Goal: Task Accomplishment & Management: Use online tool/utility

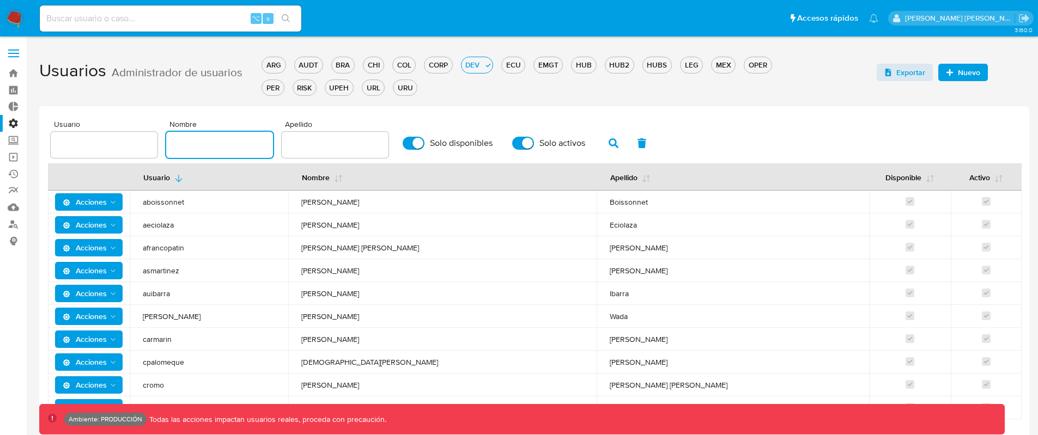
drag, startPoint x: 221, startPoint y: 144, endPoint x: 227, endPoint y: 148, distance: 7.1
click at [221, 145] on input "text" at bounding box center [219, 145] width 107 height 14
type input "Agustin"
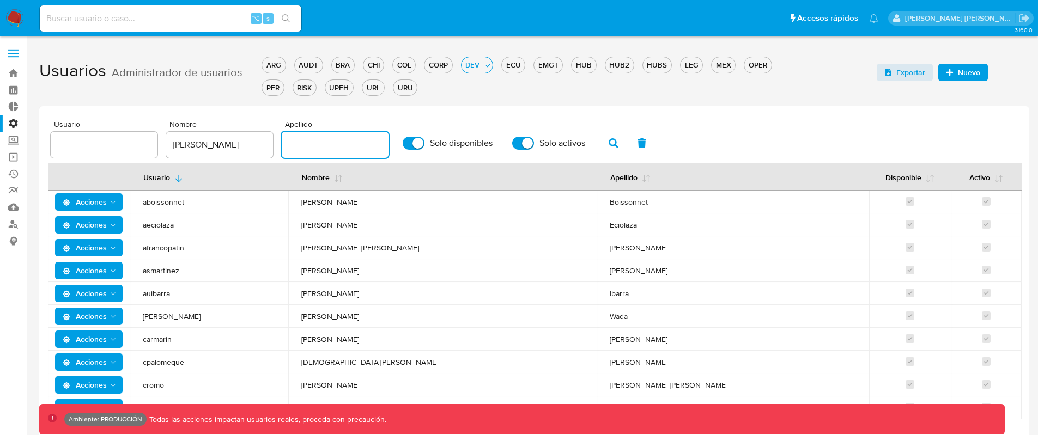
click at [349, 144] on input "text" at bounding box center [335, 145] width 107 height 14
type input "d"
click at [616, 142] on button "button" at bounding box center [613, 143] width 28 height 26
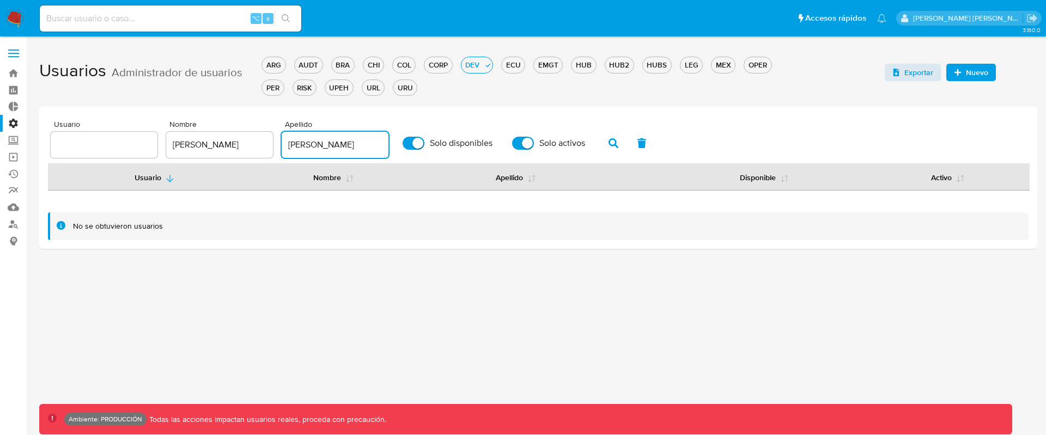
click at [331, 145] on input "duran" at bounding box center [335, 145] width 107 height 14
type input "d"
click at [601, 138] on button "button" at bounding box center [613, 143] width 28 height 26
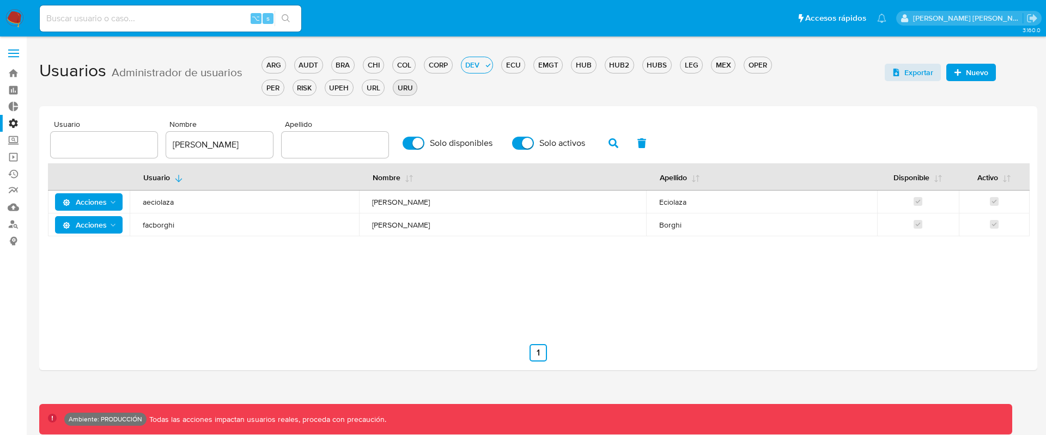
click at [405, 89] on div "URU" at bounding box center [404, 88] width 23 height 10
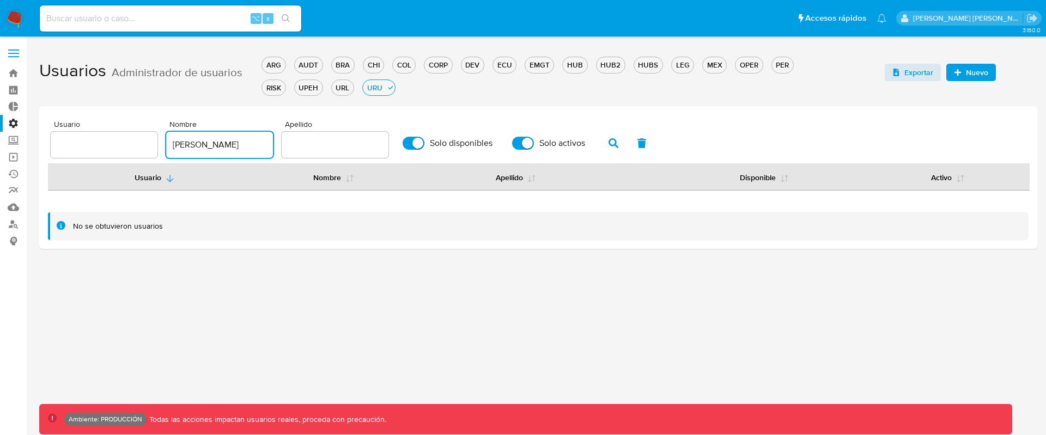
click at [215, 151] on div "Agustin" at bounding box center [219, 145] width 107 height 26
click at [609, 139] on icon "button" at bounding box center [614, 143] width 10 height 10
click at [609, 142] on icon "button" at bounding box center [614, 143] width 10 height 10
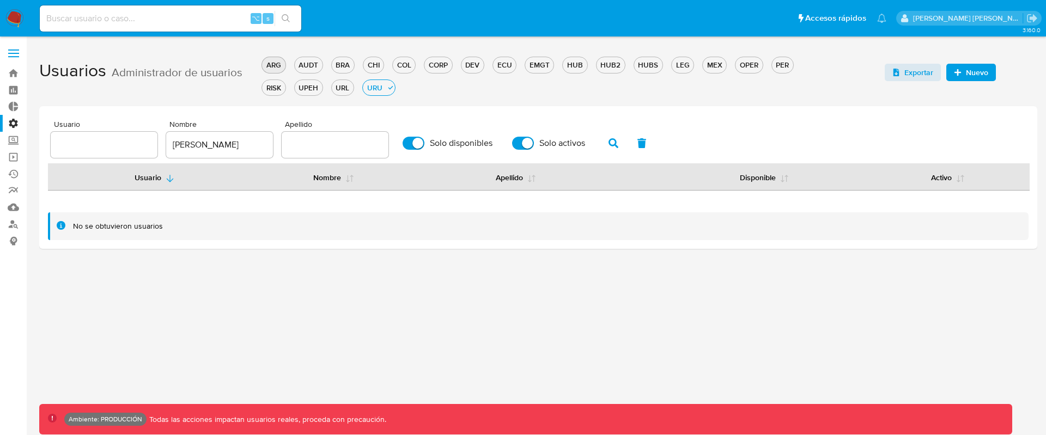
click at [273, 64] on div "ARG" at bounding box center [273, 65] width 23 height 10
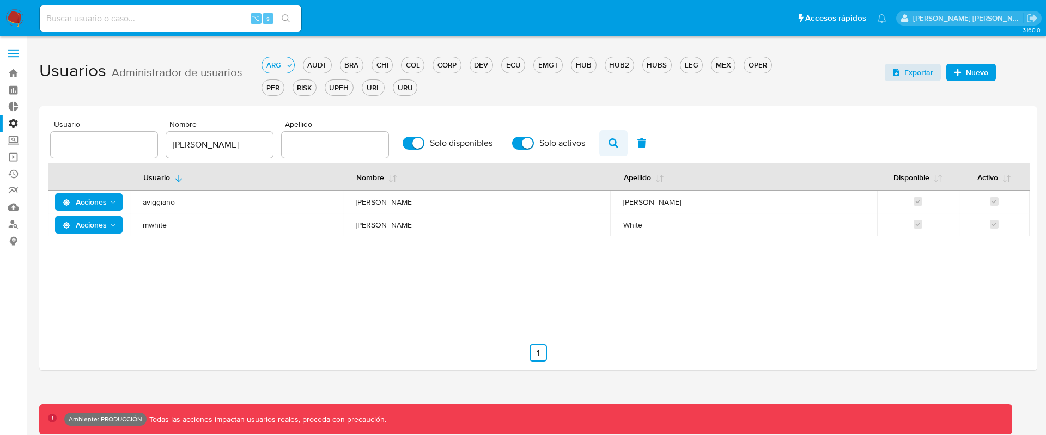
click at [609, 145] on icon "button" at bounding box center [614, 143] width 10 height 10
click at [320, 67] on div "AUDT" at bounding box center [317, 65] width 28 height 10
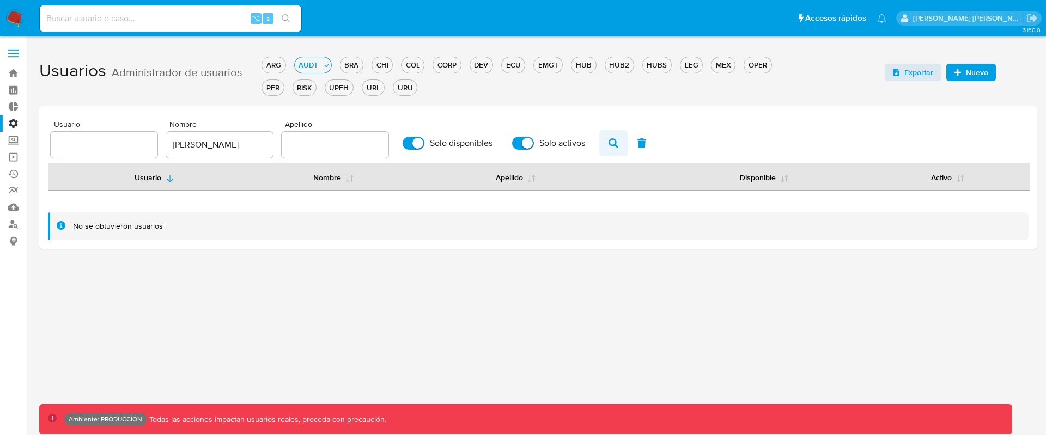
click at [609, 143] on icon "button" at bounding box center [614, 143] width 10 height 10
click at [350, 65] on div "BRA" at bounding box center [352, 65] width 22 height 10
click at [387, 66] on div "CHI" at bounding box center [382, 65] width 20 height 10
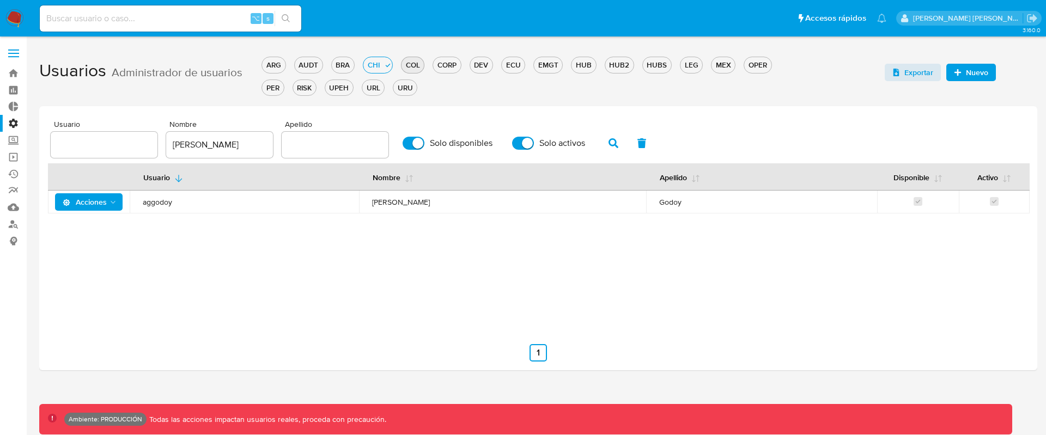
click at [414, 68] on div "COL" at bounding box center [413, 65] width 22 height 10
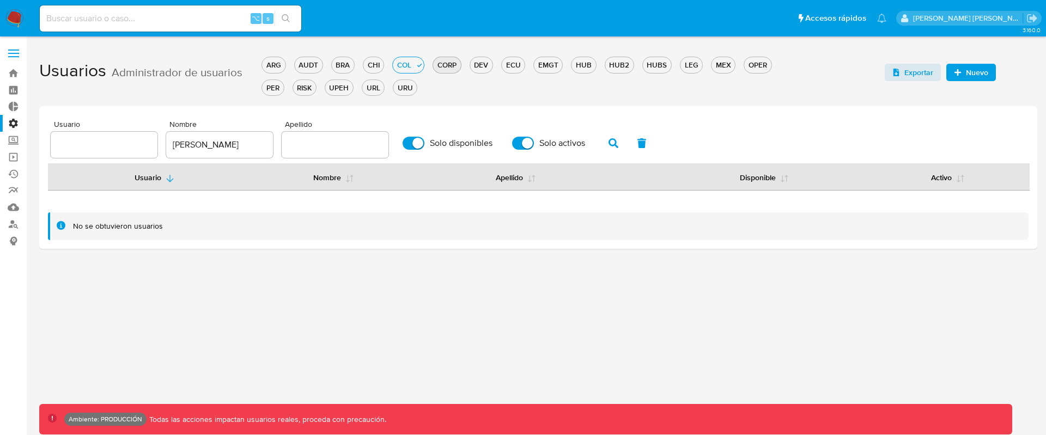
click at [441, 71] on button "CORP" at bounding box center [447, 65] width 28 height 16
click at [479, 71] on button "DEV" at bounding box center [481, 65] width 23 height 16
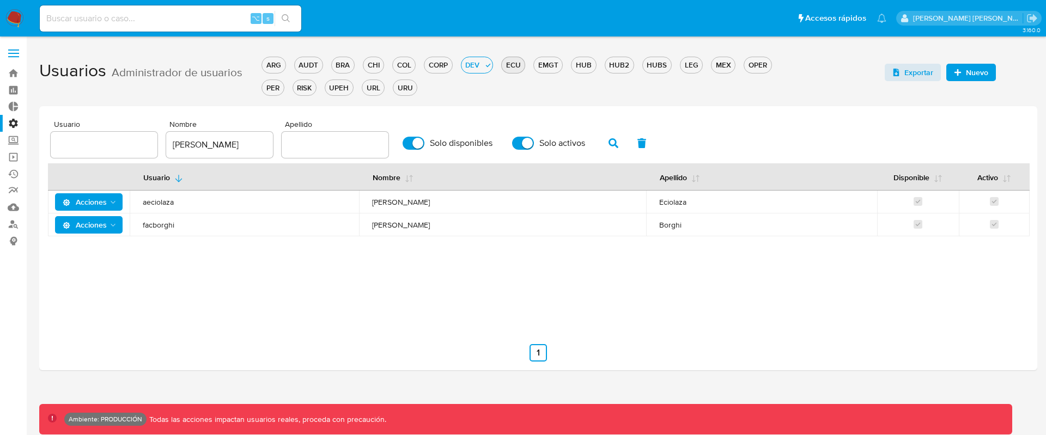
click at [518, 66] on div "ECU" at bounding box center [513, 65] width 23 height 10
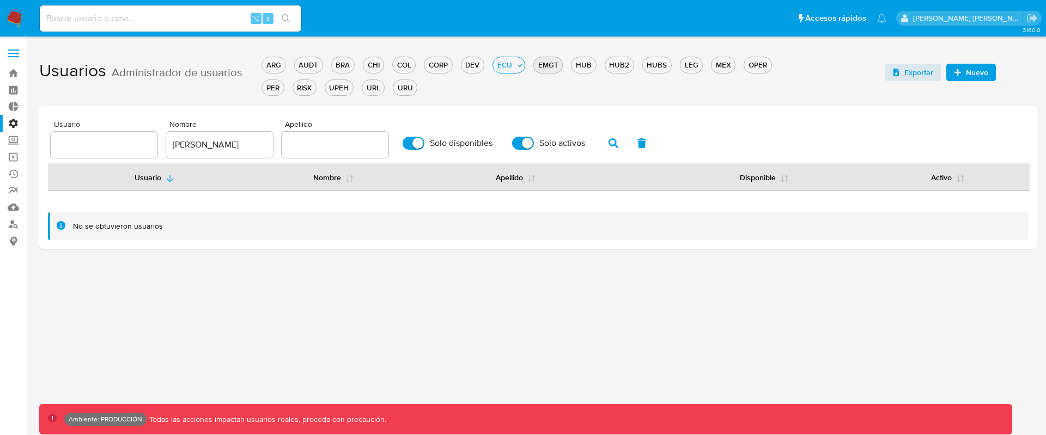
click at [547, 66] on div "EMGT" at bounding box center [548, 65] width 28 height 10
click at [581, 63] on div "HUB" at bounding box center [584, 65] width 24 height 10
click at [624, 66] on div "HUB2" at bounding box center [619, 65] width 28 height 10
click at [656, 67] on div "HUBS" at bounding box center [657, 65] width 28 height 10
click at [695, 68] on div "LEG" at bounding box center [692, 65] width 22 height 10
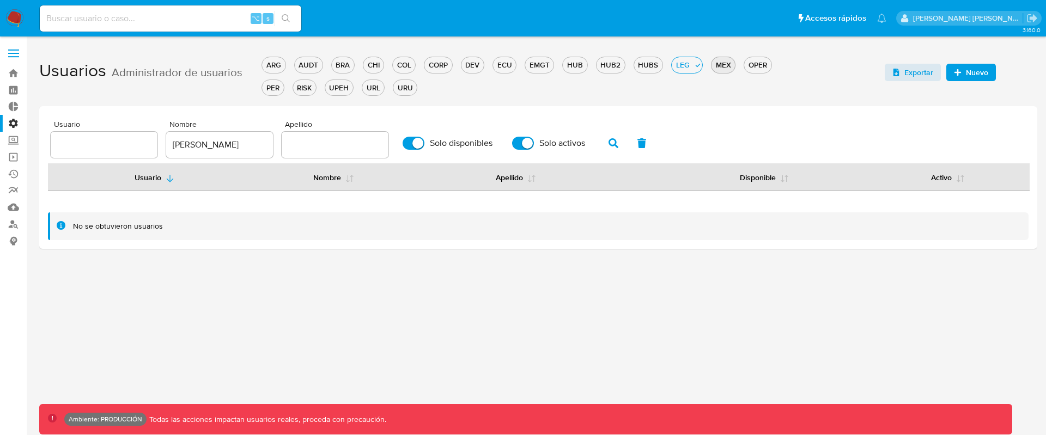
click at [725, 67] on div "MEX" at bounding box center [723, 65] width 23 height 10
click at [756, 68] on div "OPER" at bounding box center [757, 65] width 27 height 10
click at [274, 89] on div "PER" at bounding box center [272, 88] width 21 height 10
click at [315, 87] on div "RISK" at bounding box center [313, 88] width 23 height 10
click at [349, 89] on div "URL" at bounding box center [352, 88] width 22 height 10
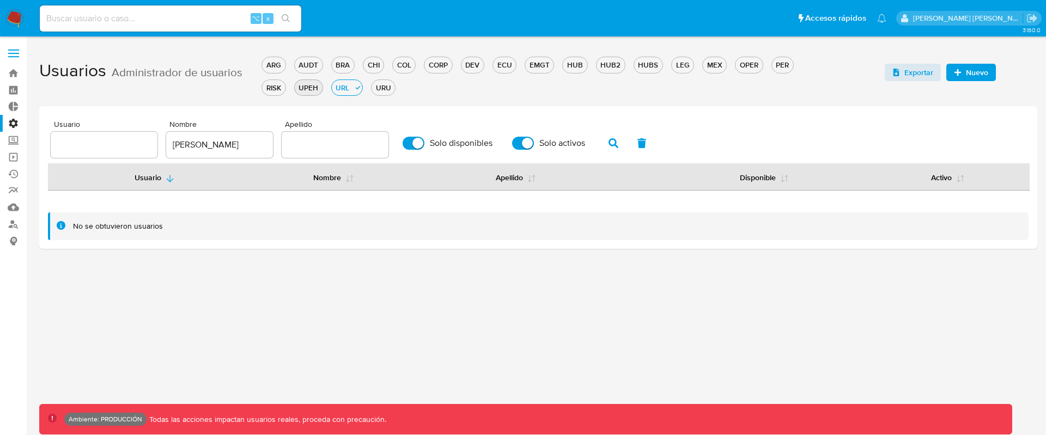
click at [314, 88] on div "UPEH" at bounding box center [309, 88] width 28 height 10
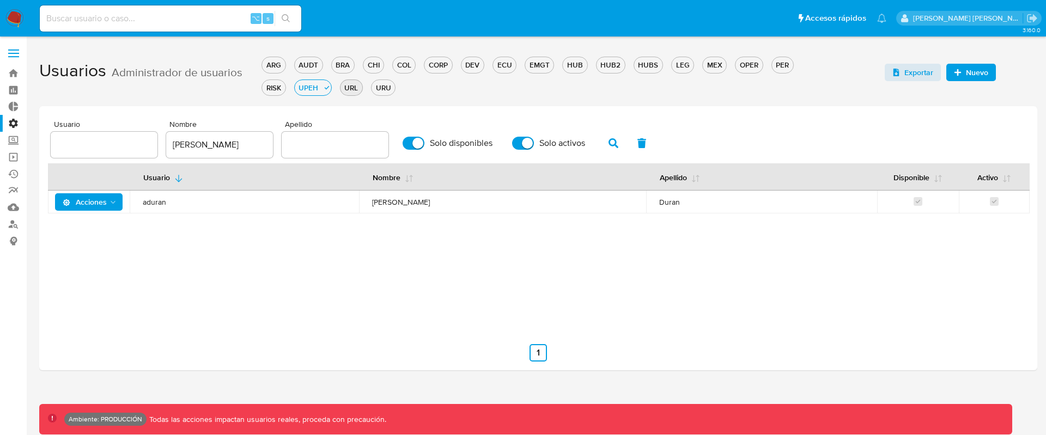
click at [354, 88] on div "URL" at bounding box center [352, 88] width 22 height 10
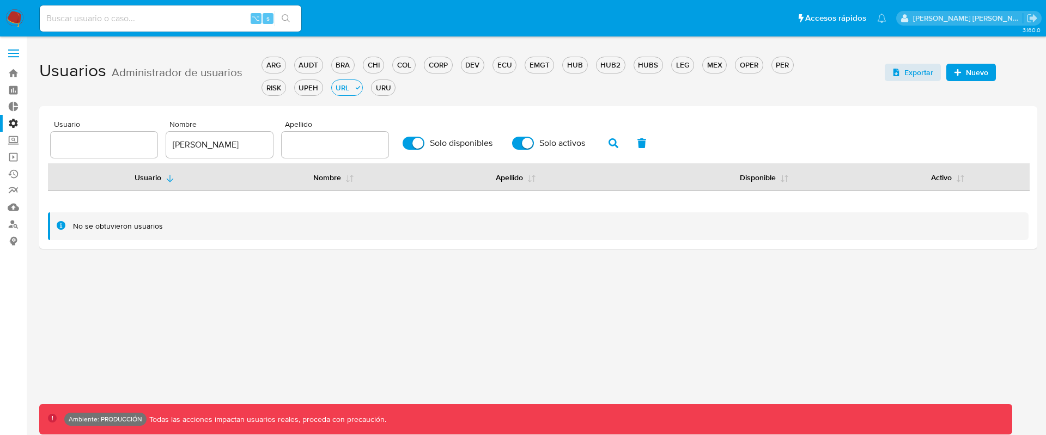
click at [330, 87] on div "ARG AUDT BRA CHI COL CORP DEV ECU EMGT HUB HUB2 HUBS LEG MEX OPER PER RISK UPEH…" at bounding box center [534, 74] width 545 height 45
click at [315, 87] on div "UPEH" at bounding box center [309, 88] width 28 height 10
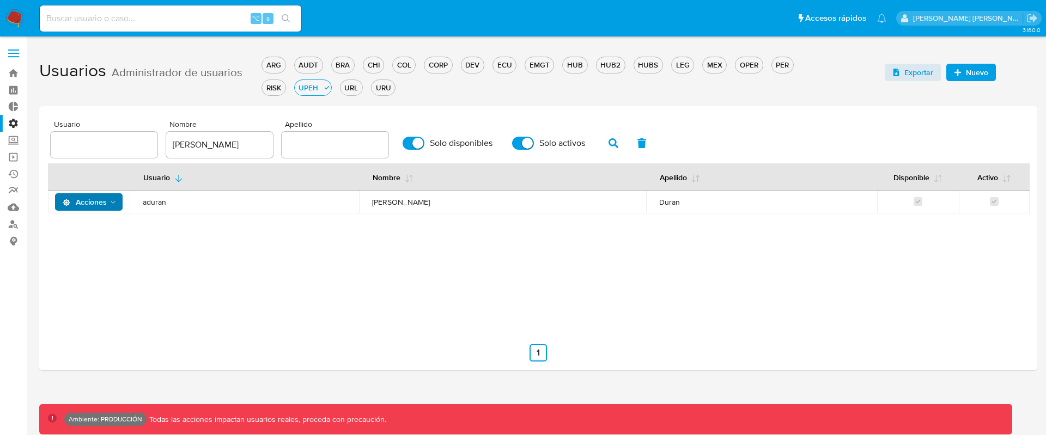
click at [106, 198] on span "Acciones" at bounding box center [90, 202] width 55 height 15
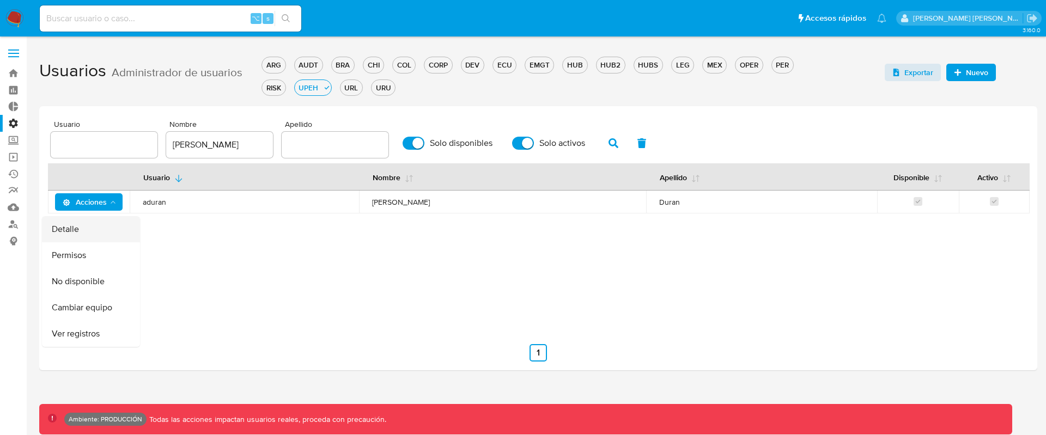
click at [87, 234] on button "Detalle" at bounding box center [91, 229] width 98 height 26
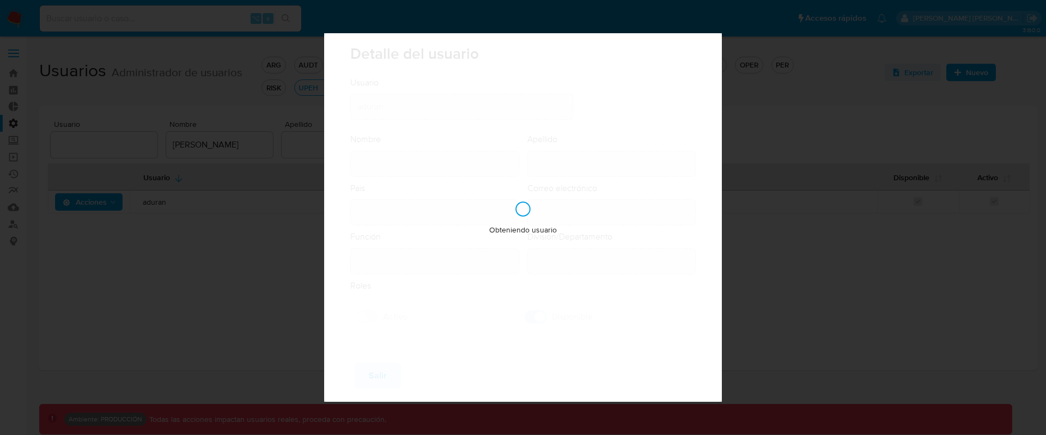
type input "Agustin Matias"
type input "Duran"
type input "Uruguay"
type input "agustin.duran@mercadolibre.com"
type input "Supervisor (80001637)"
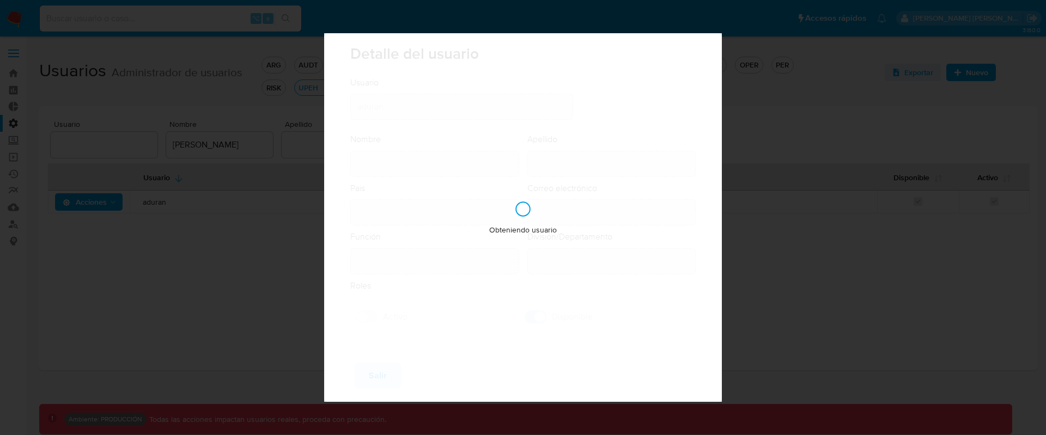
type input "Risk & Compliance AML Countries"
checkbox input "true"
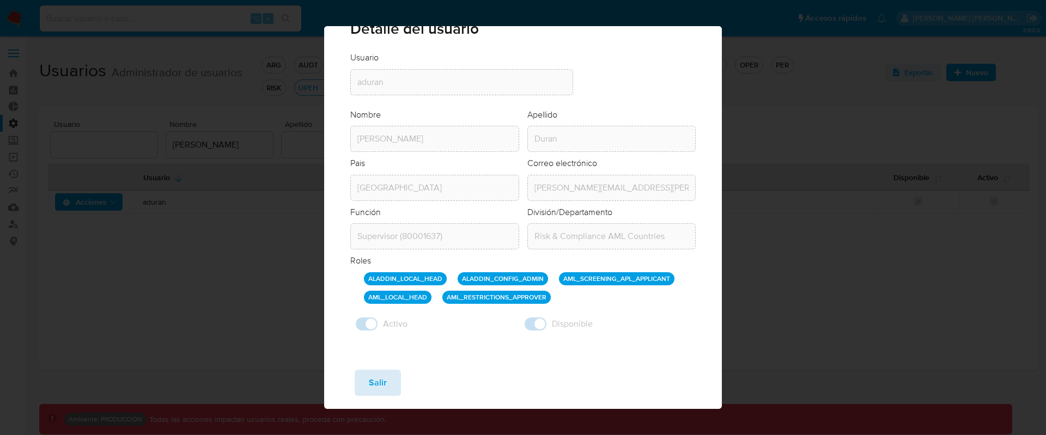
click at [387, 378] on button "Salir" at bounding box center [378, 383] width 46 height 26
checkbox input "false"
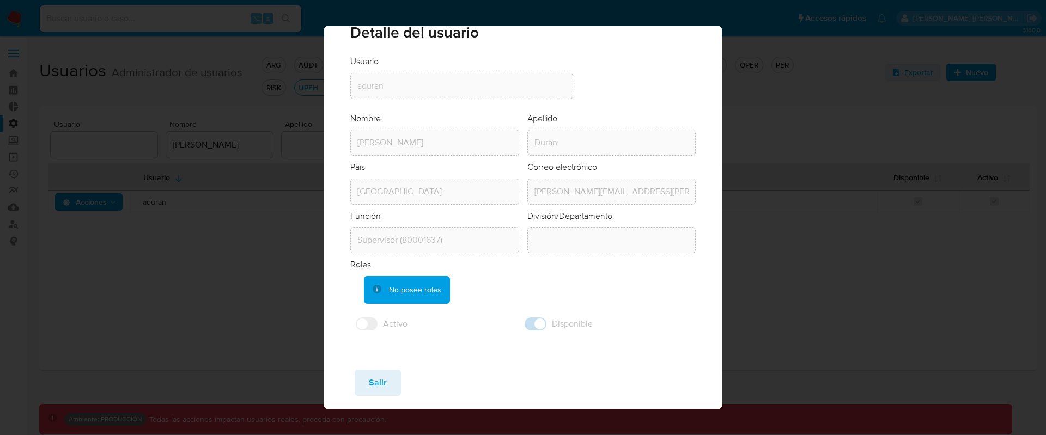
scroll to position [14, 0]
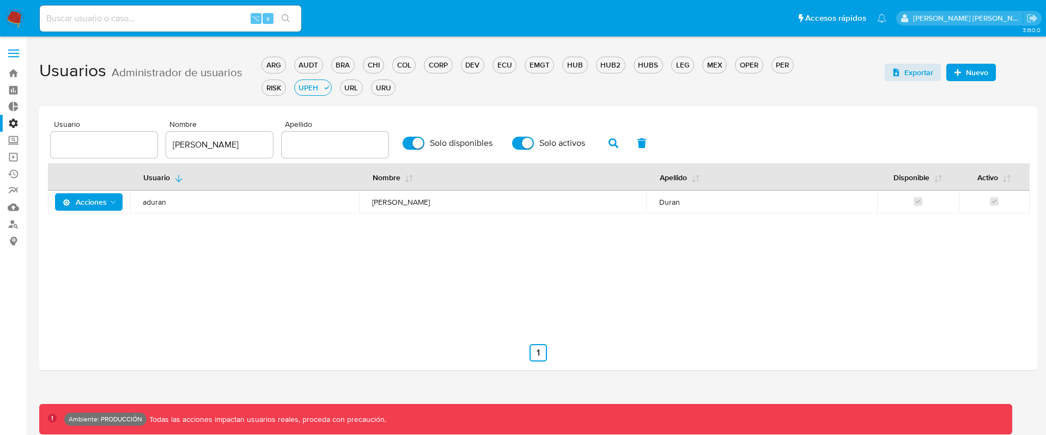
click at [118, 207] on button "Acciones" at bounding box center [89, 201] width 68 height 17
click at [98, 255] on button "Permisos" at bounding box center [91, 255] width 98 height 26
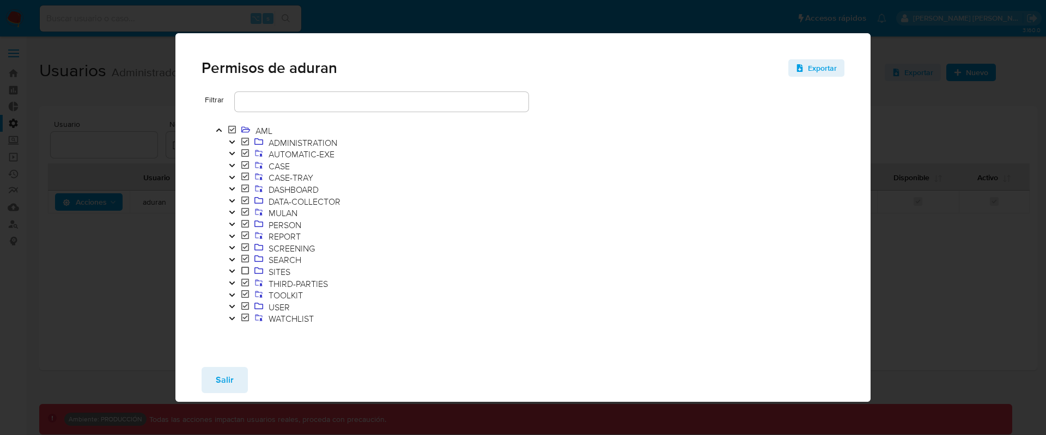
click at [235, 296] on icon "Toggle" at bounding box center [232, 295] width 8 height 7
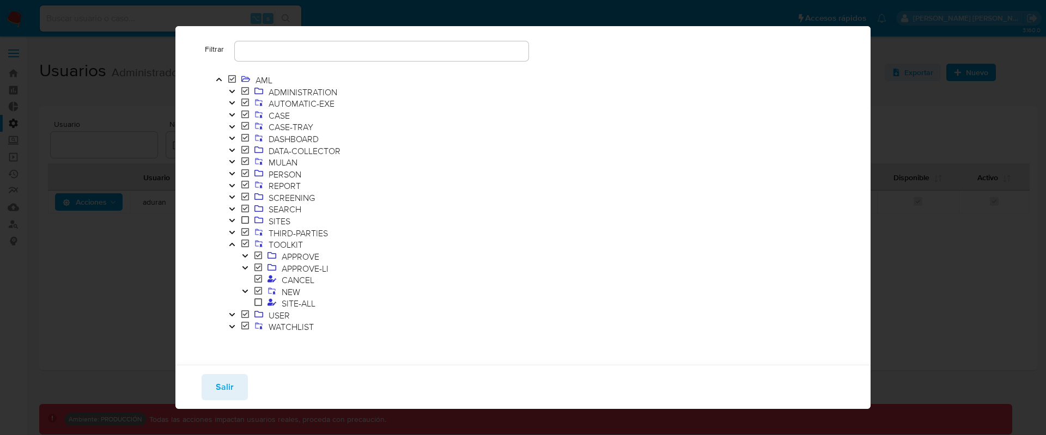
scroll to position [45, 0]
click at [295, 288] on span "NEW" at bounding box center [291, 290] width 24 height 12
click at [250, 287] on button "Toggle" at bounding box center [245, 291] width 13 height 12
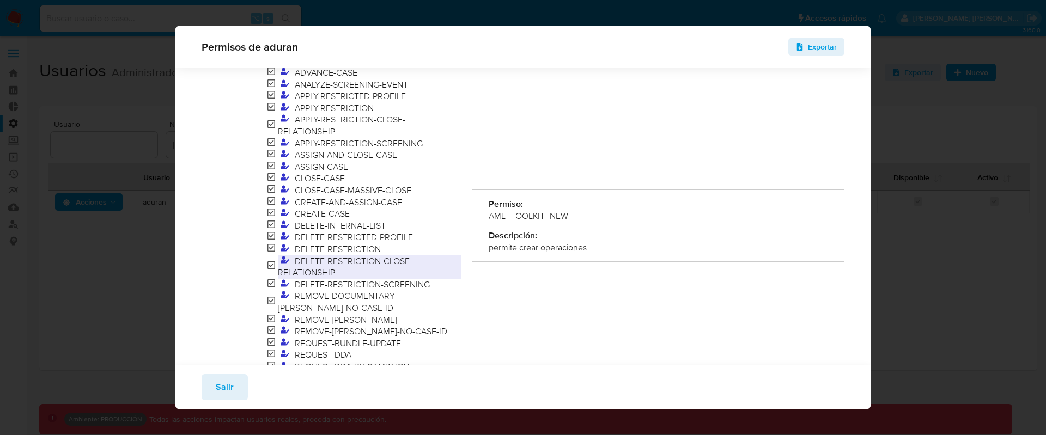
scroll to position [363, 0]
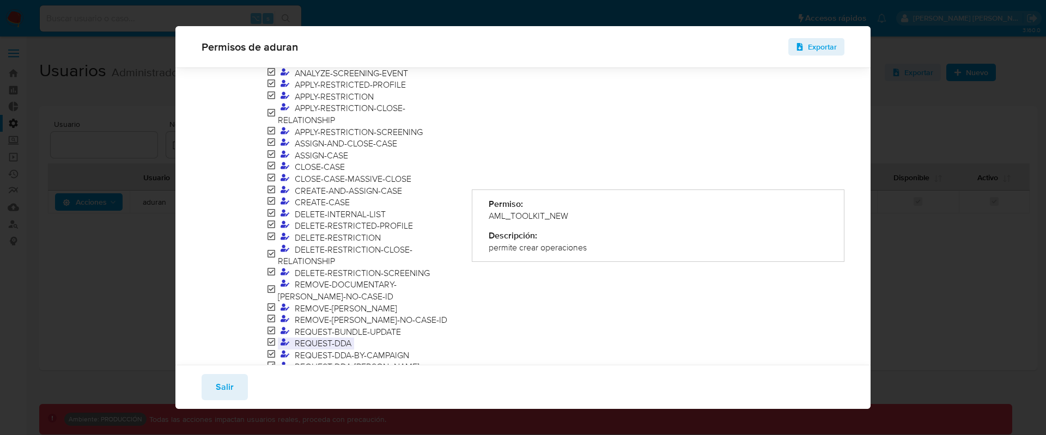
click at [338, 337] on span "REQUEST-DDA" at bounding box center [323, 343] width 62 height 12
click at [224, 385] on span "Salir" at bounding box center [225, 387] width 18 height 24
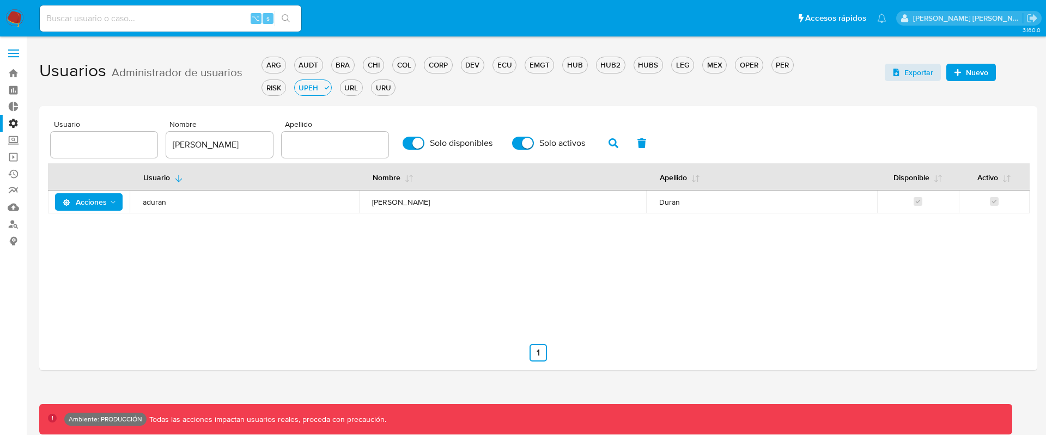
click at [115, 202] on polygon "Acciones" at bounding box center [113, 202] width 5 height 3
click at [14, 157] on link "Operaciones masivas" at bounding box center [65, 157] width 130 height 17
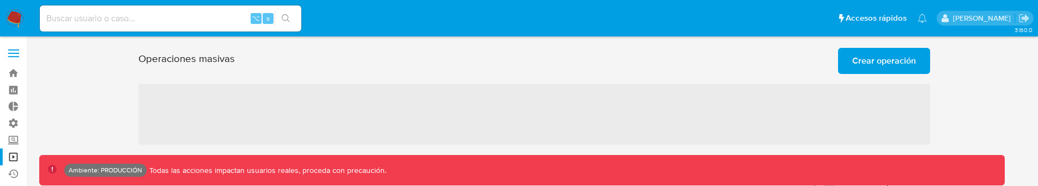
click at [873, 62] on span "Crear operación" at bounding box center [884, 61] width 64 height 24
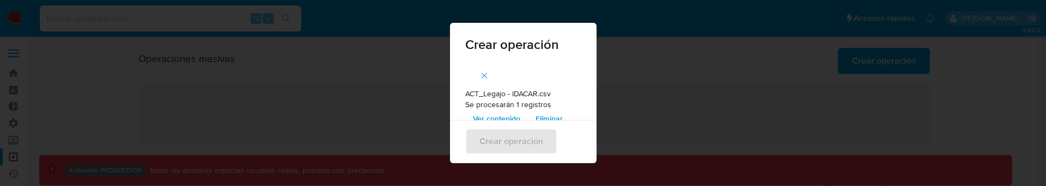
click at [484, 70] on button "button" at bounding box center [484, 76] width 38 height 26
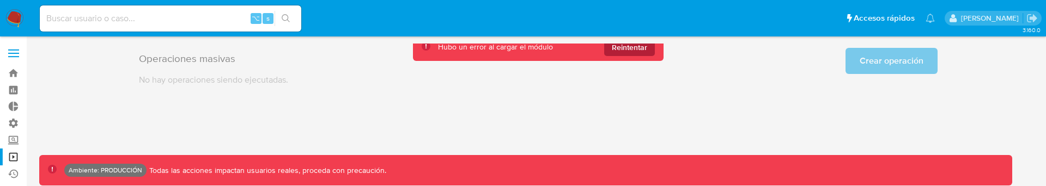
click at [615, 50] on span "Reintentar" at bounding box center [629, 47] width 35 height 17
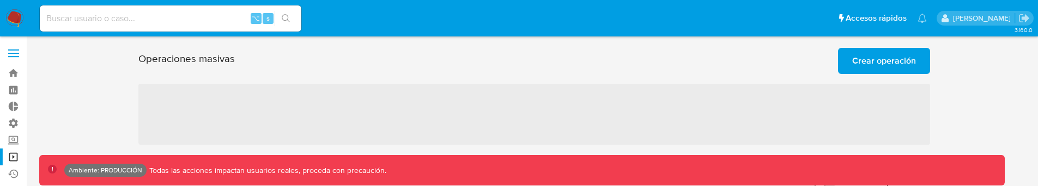
click at [882, 53] on span "Crear operación" at bounding box center [884, 61] width 64 height 24
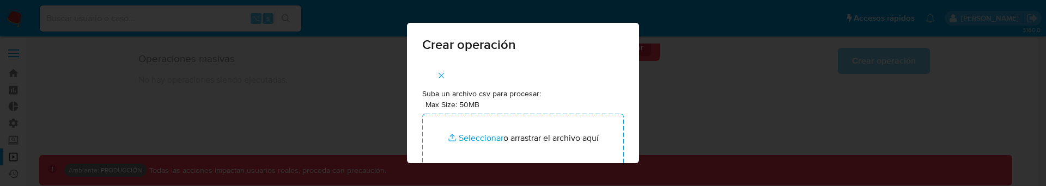
click at [439, 75] on icon "button" at bounding box center [442, 76] width 6 height 6
